Goal: Task Accomplishment & Management: Manage account settings

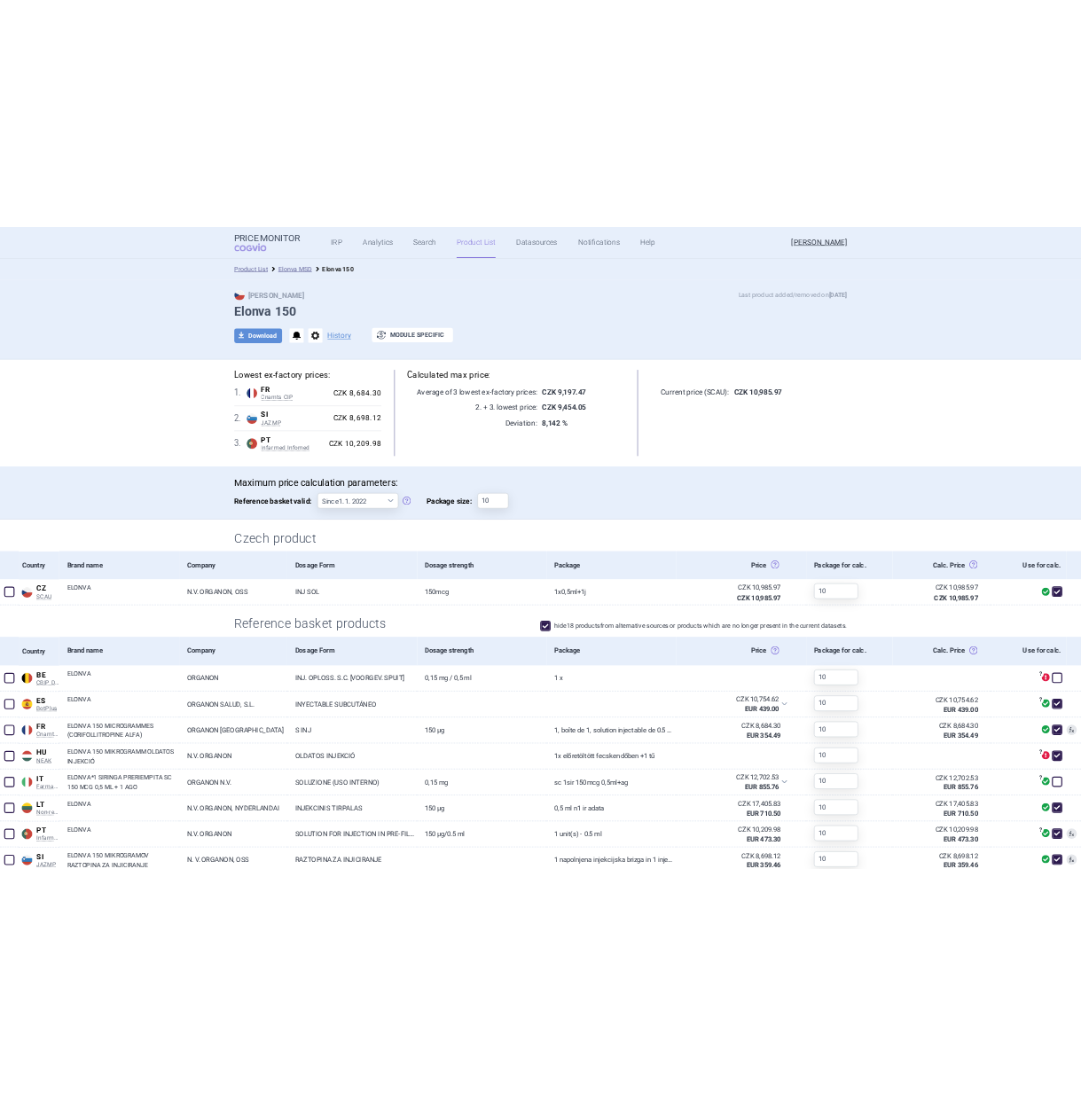
scroll to position [397, 0]
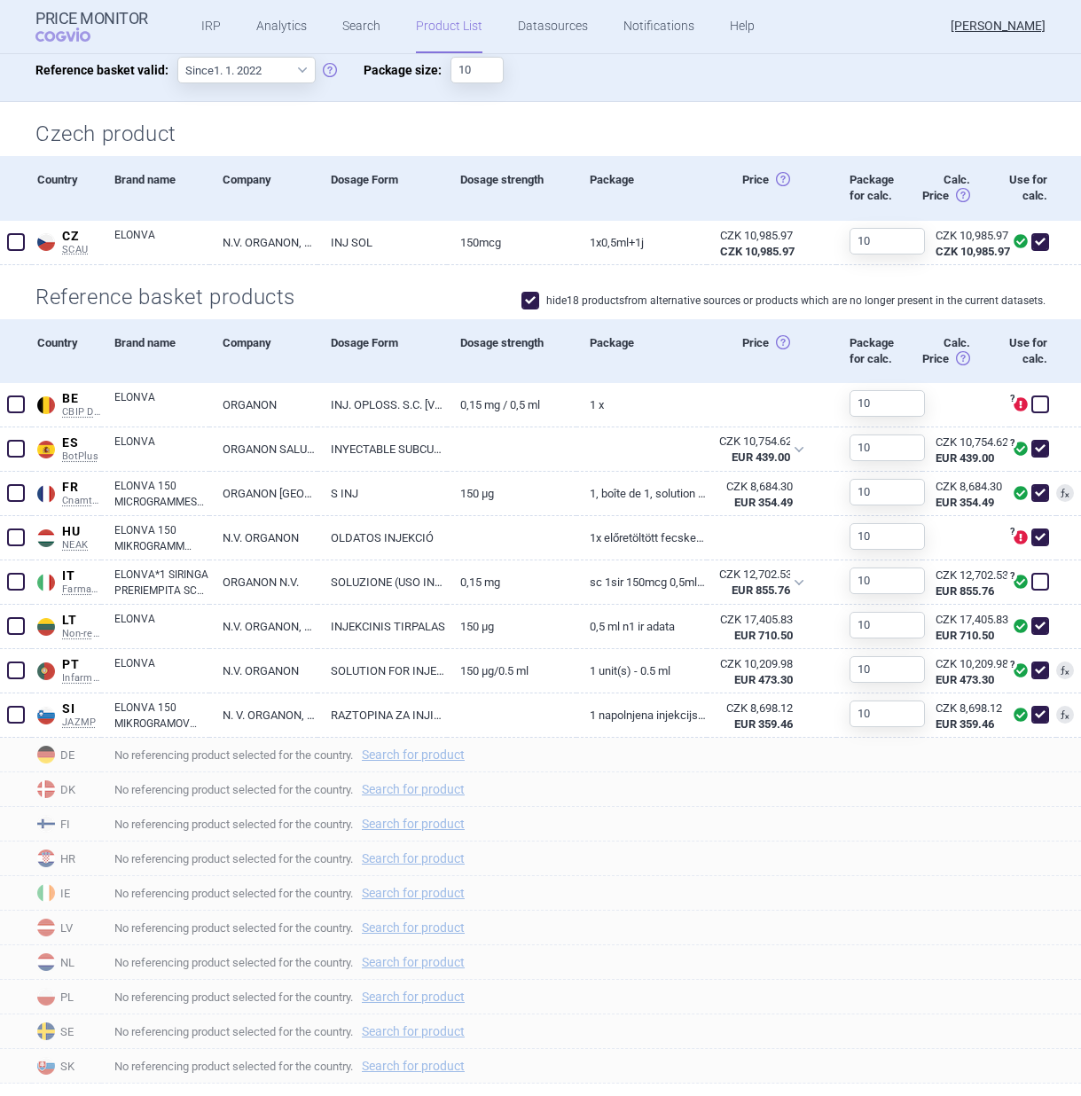
click at [521, 301] on span at bounding box center [530, 301] width 18 height 18
checkbox input "false"
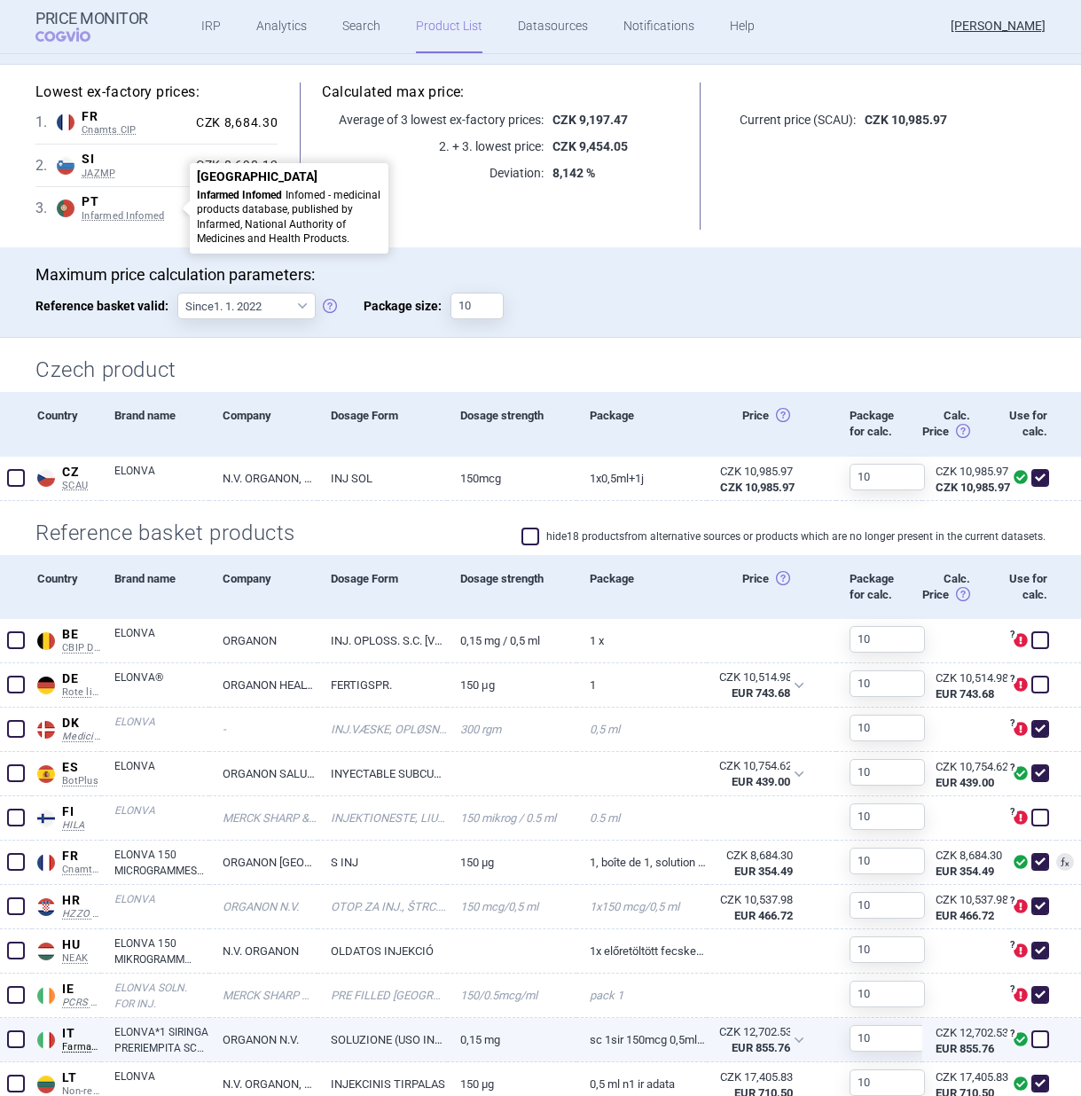
scroll to position [0, 0]
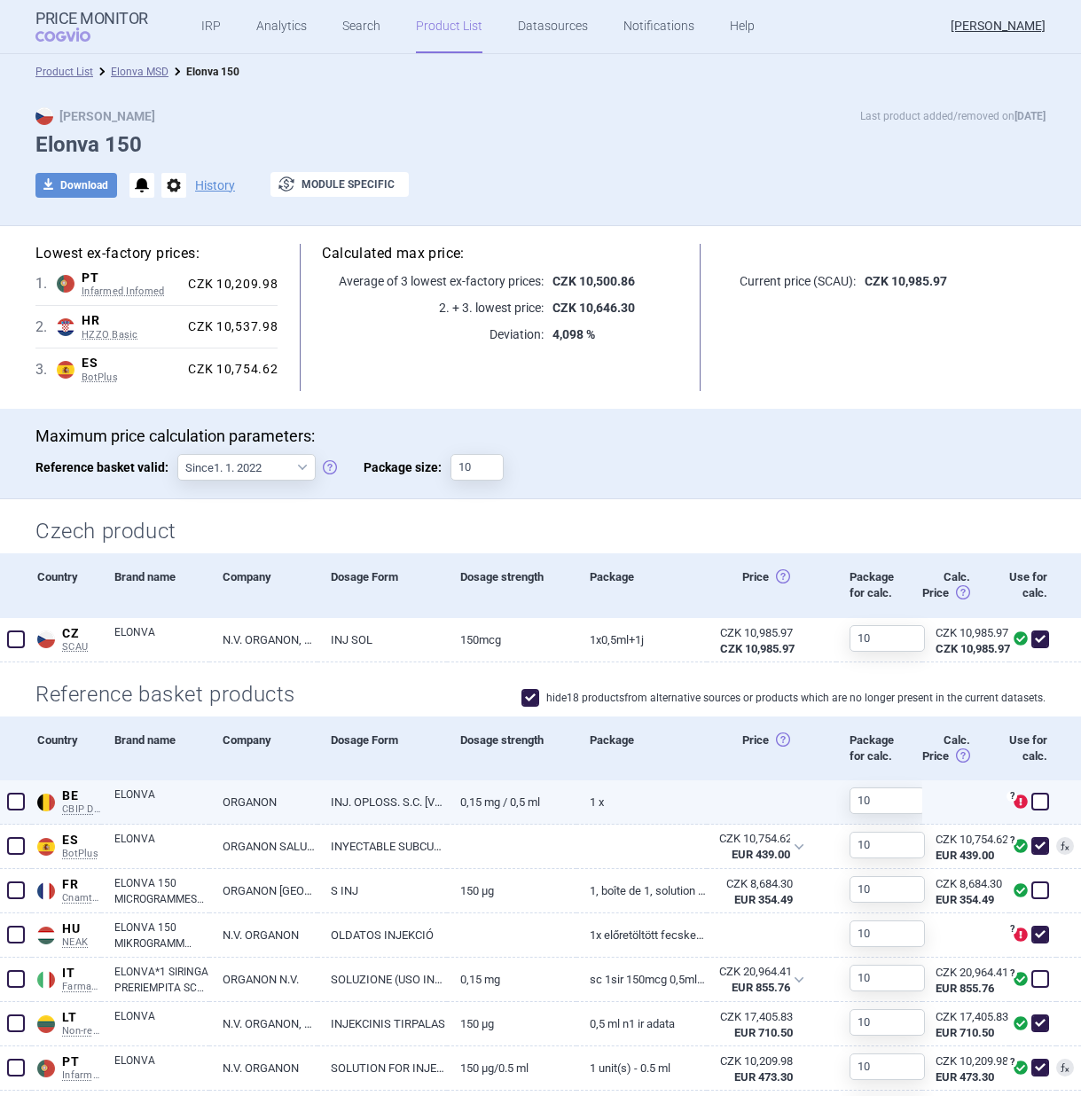
click at [1031, 804] on span at bounding box center [1040, 802] width 18 height 18
click at [1031, 805] on span at bounding box center [1040, 802] width 18 height 18
checkbox input "false"
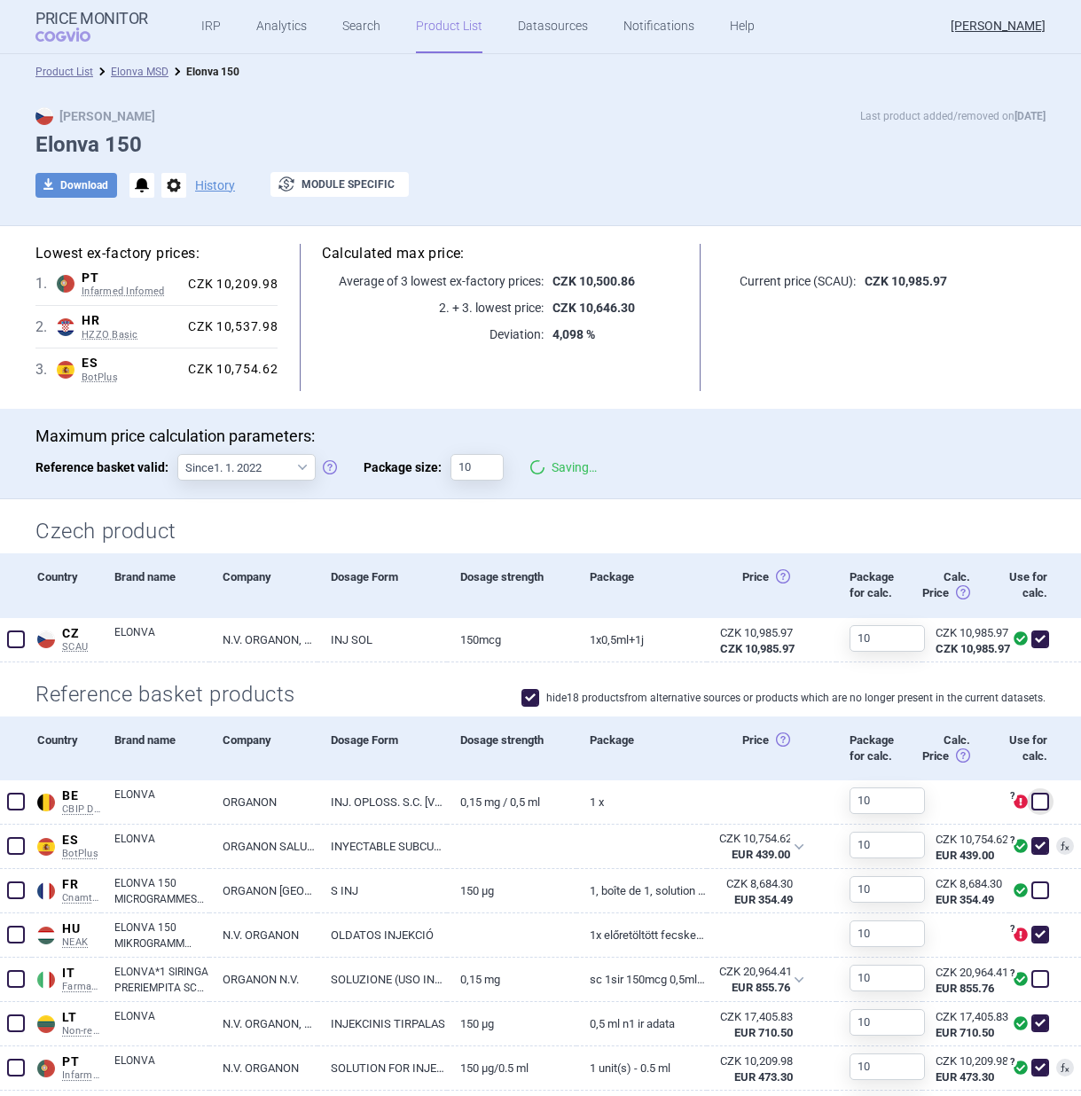
click at [869, 509] on div "Czech product" at bounding box center [540, 526] width 1081 height 54
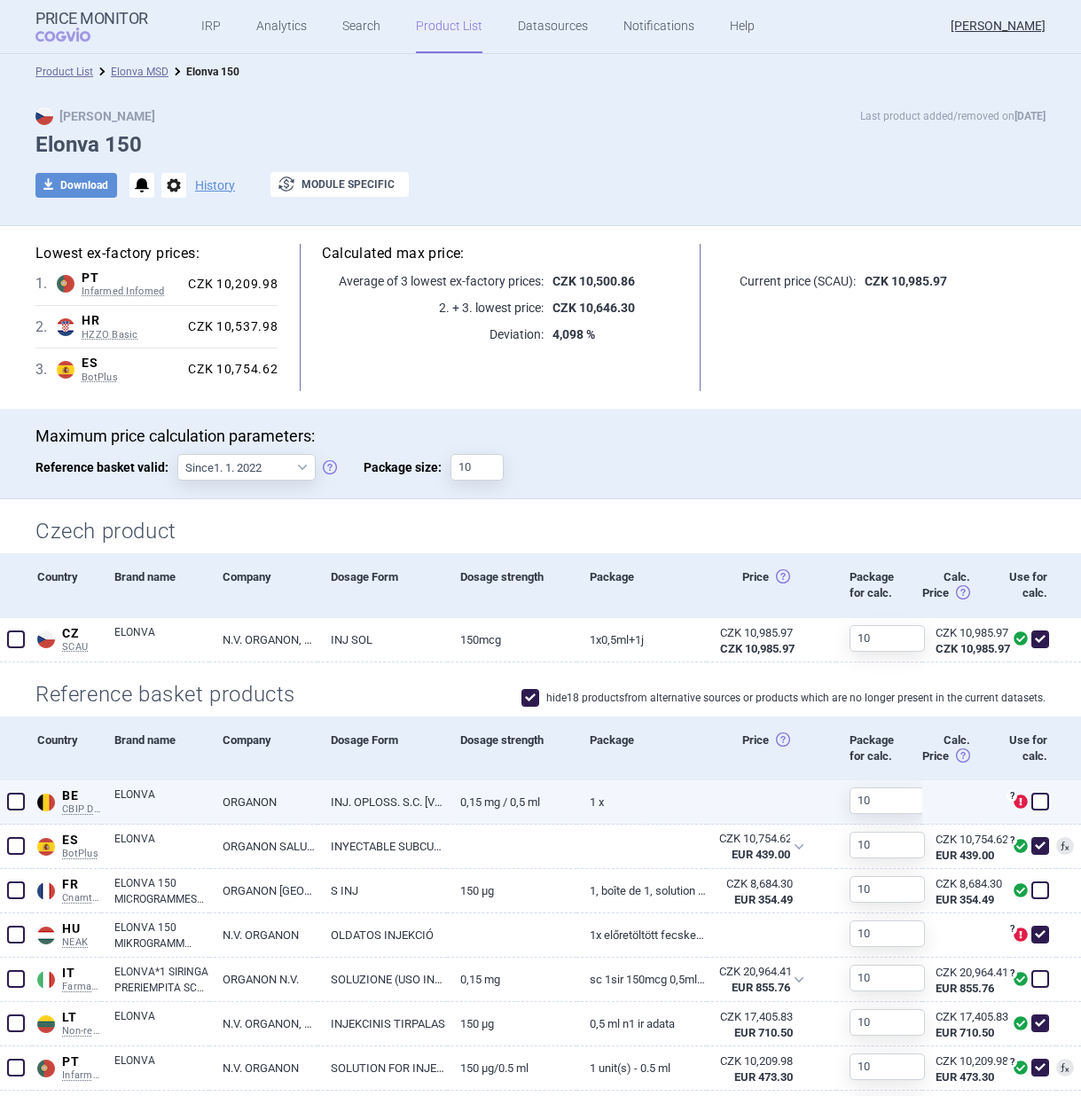
click at [1031, 803] on span at bounding box center [1040, 802] width 18 height 18
checkbox input "true"
